Goal: Task Accomplishment & Management: Manage account settings

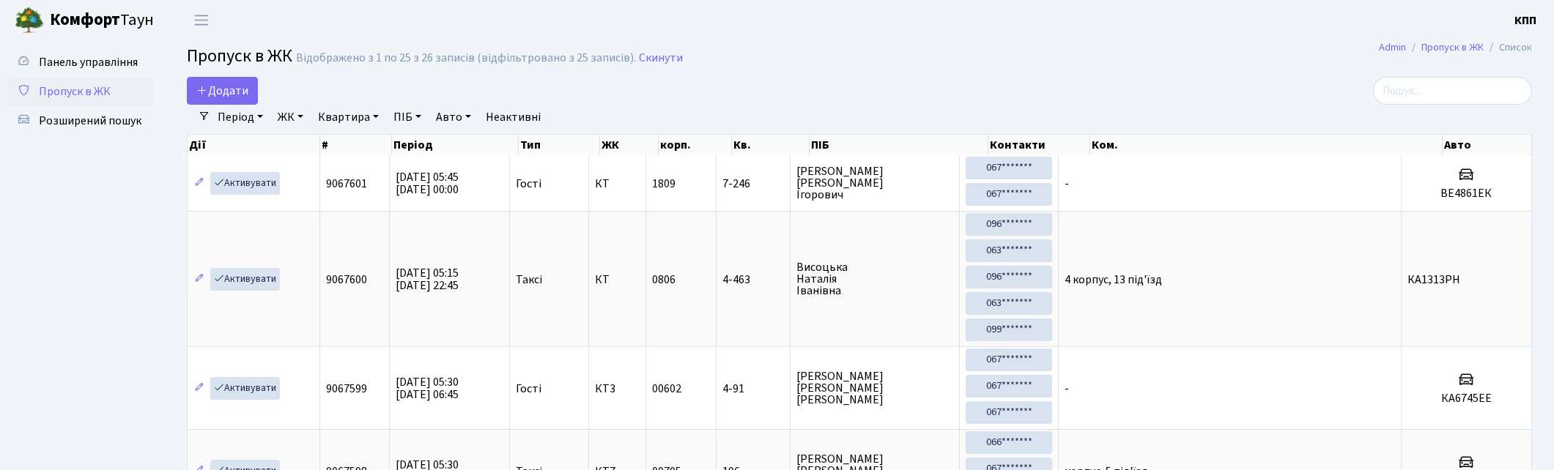
select select "25"
click at [1416, 86] on input "search" at bounding box center [1452, 91] width 159 height 28
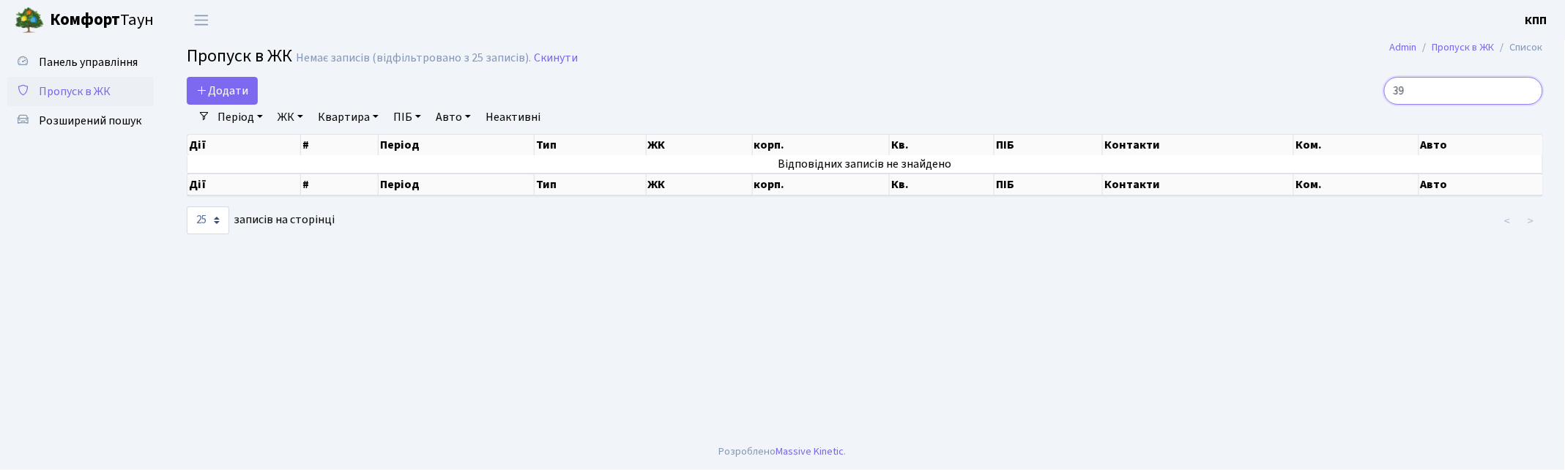
type input "3"
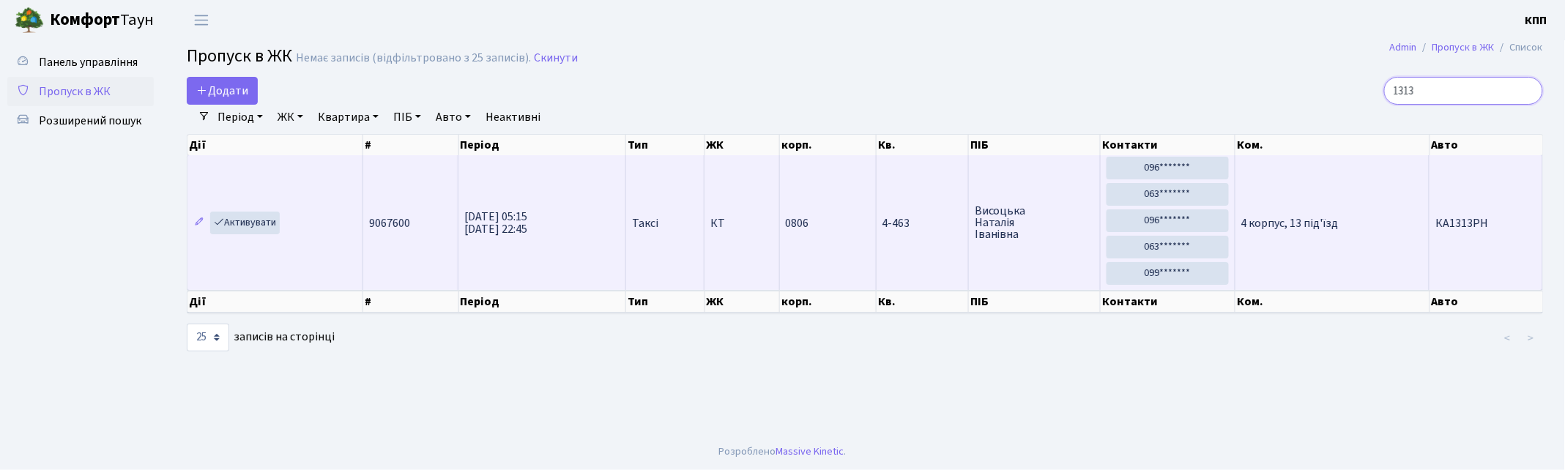
type input "1313"
click at [1309, 238] on td "4 корпус, 13 під'їзд" at bounding box center [1333, 222] width 195 height 135
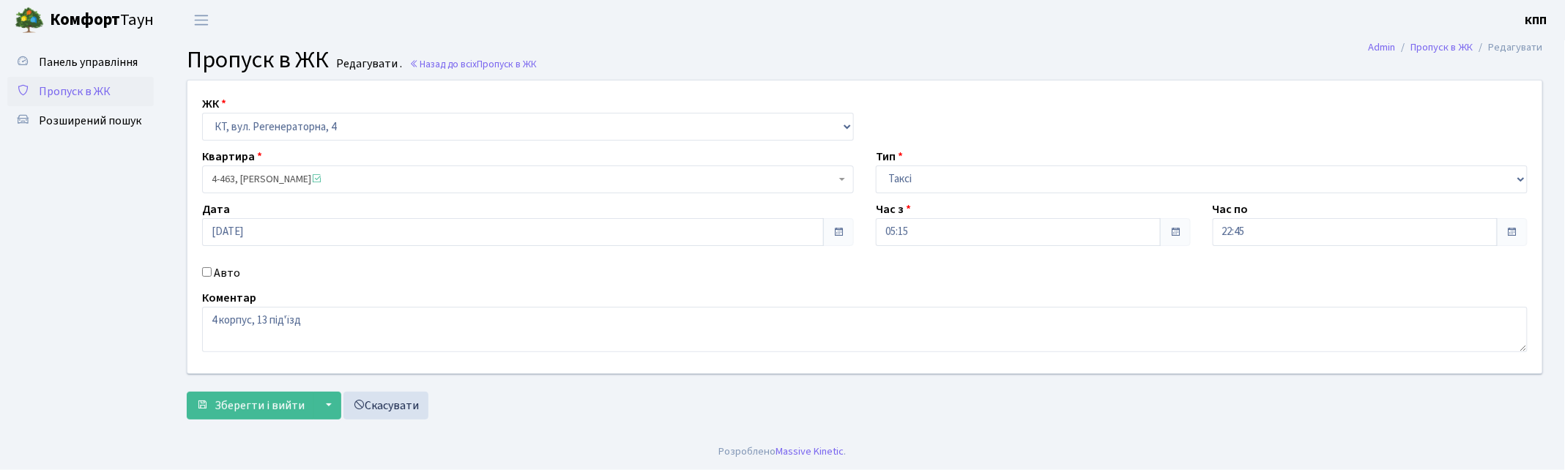
click at [215, 269] on label "Авто" at bounding box center [227, 273] width 26 height 18
click at [212, 269] on input "Авто" at bounding box center [207, 272] width 10 height 10
checkbox input "true"
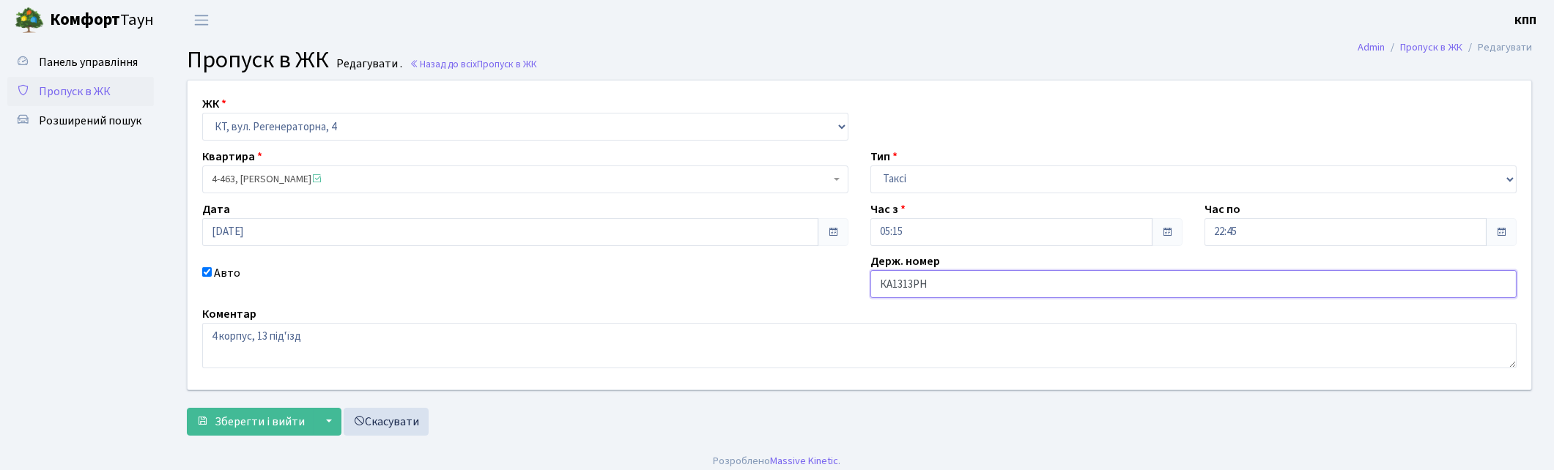
click at [938, 289] on input "КА1313РН" at bounding box center [1193, 284] width 646 height 28
type input "КА1313РМ"
click at [228, 428] on span "Зберегти і вийти" at bounding box center [260, 422] width 90 height 16
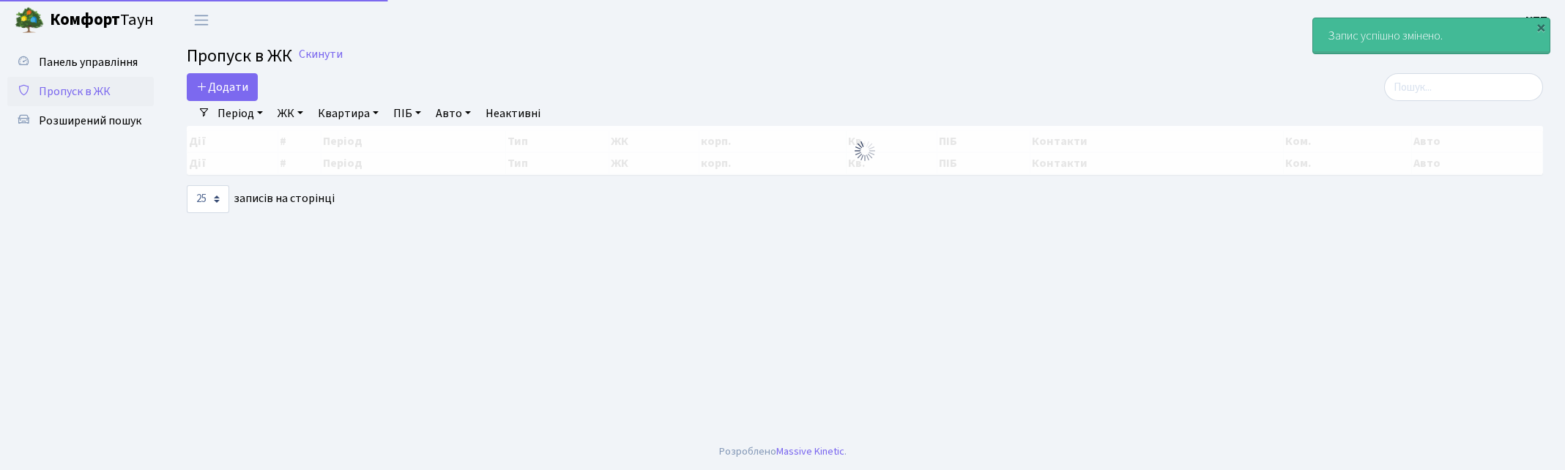
select select "25"
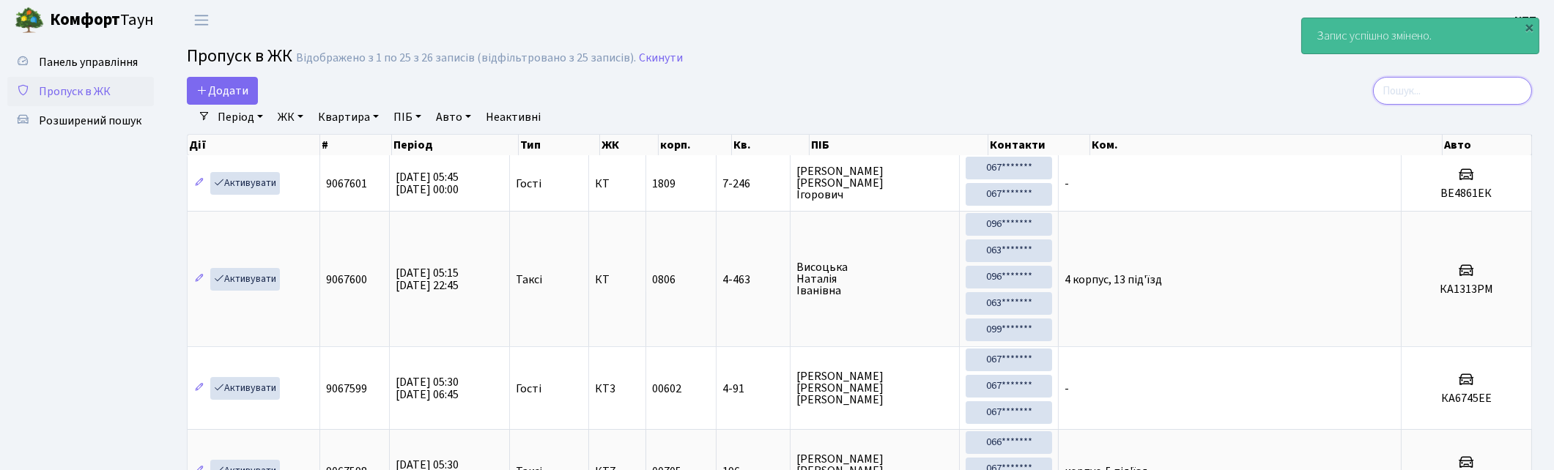
click at [1478, 92] on input "search" at bounding box center [1452, 91] width 159 height 28
